Goal: Task Accomplishment & Management: Use online tool/utility

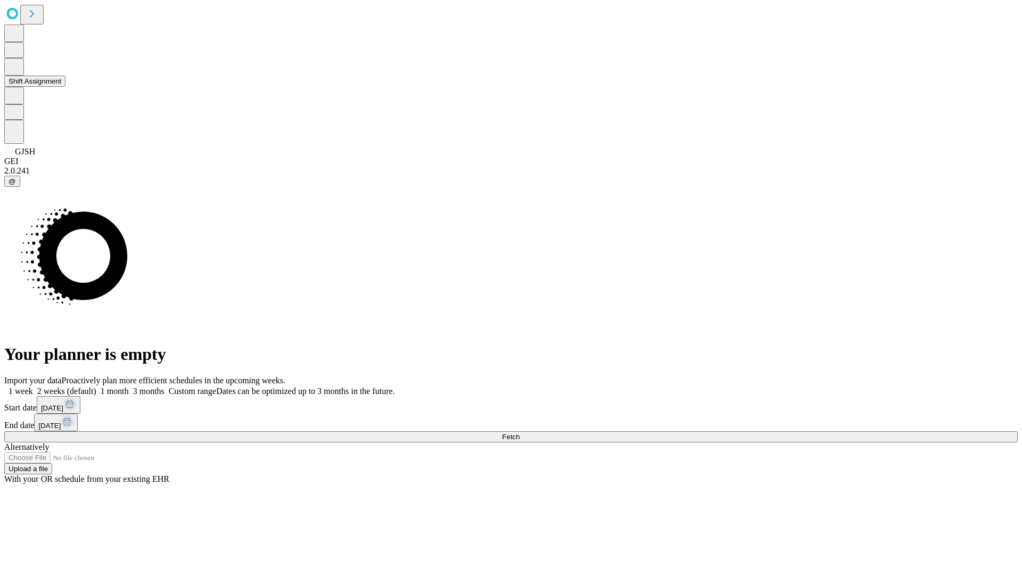
click at [65, 87] on button "Shift Assignment" at bounding box center [34, 81] width 61 height 11
